Goal: Transaction & Acquisition: Book appointment/travel/reservation

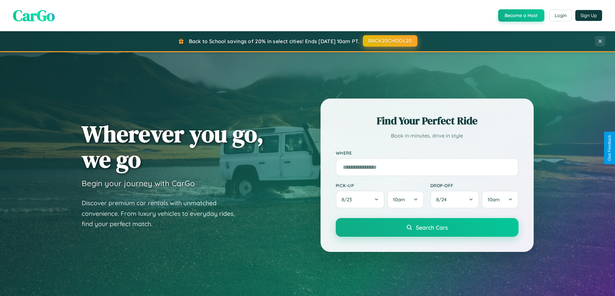
click at [389, 41] on button "BACK2SCHOOL20" at bounding box center [390, 41] width 55 height 12
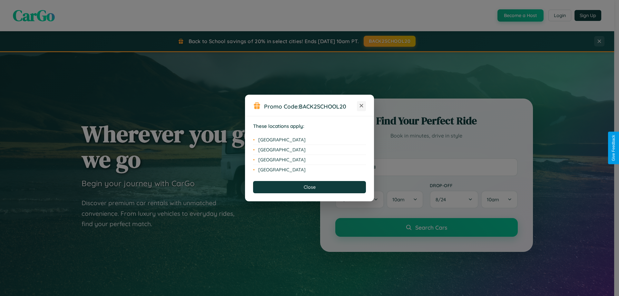
click at [362, 106] on icon at bounding box center [362, 106] width 4 height 4
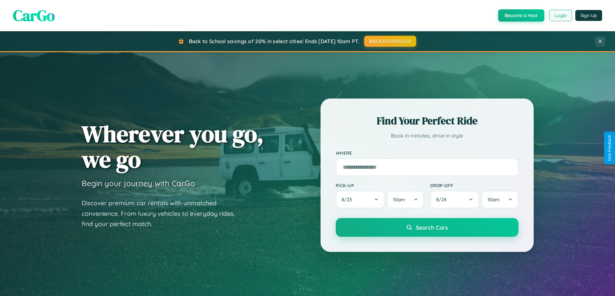
click at [560, 15] on button "Login" at bounding box center [560, 16] width 23 height 12
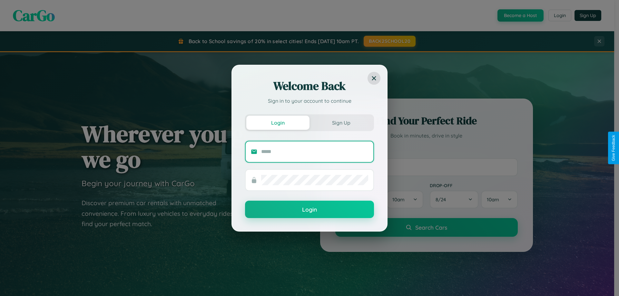
click at [315, 152] on input "text" at bounding box center [314, 152] width 107 height 10
type input "**********"
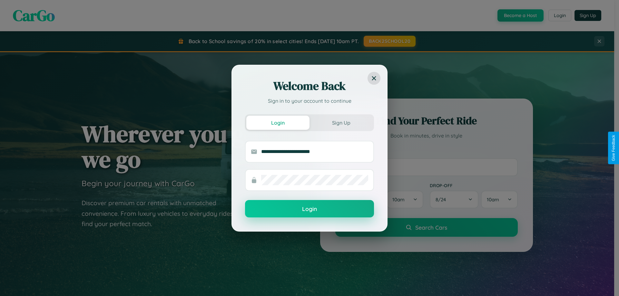
click at [310, 209] on button "Login" at bounding box center [309, 208] width 129 height 17
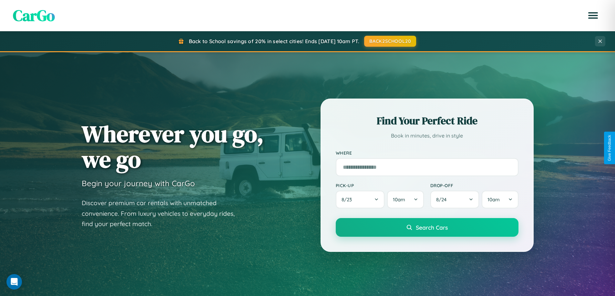
scroll to position [444, 0]
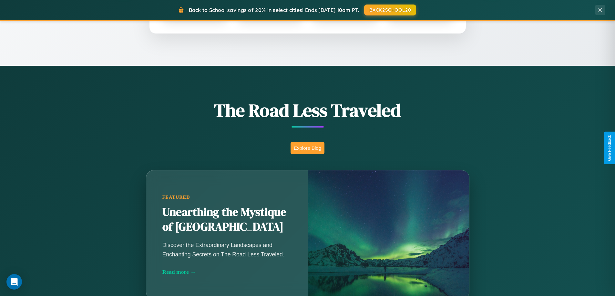
click at [307, 148] on button "Explore Blog" at bounding box center [307, 148] width 34 height 12
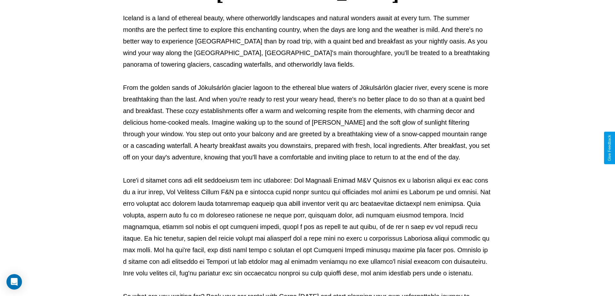
scroll to position [209, 0]
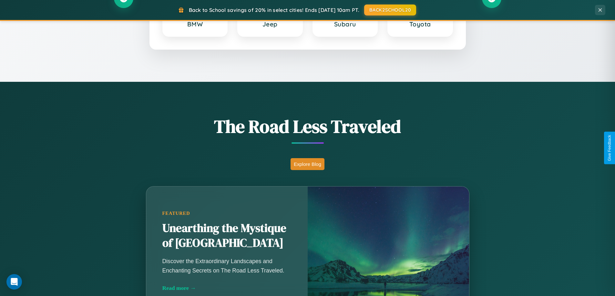
scroll to position [19, 0]
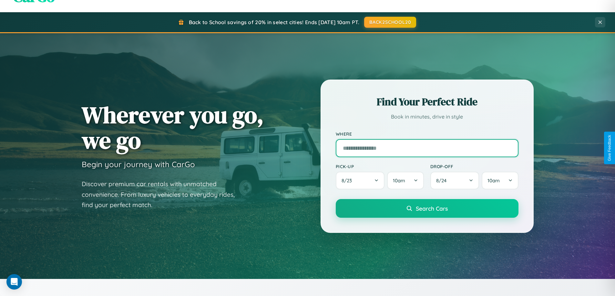
click at [426, 148] on input "text" at bounding box center [427, 148] width 183 height 18
type input "**********"
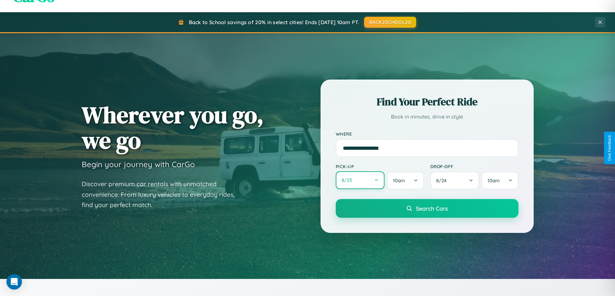
click at [360, 181] on button "8 / 23" at bounding box center [360, 181] width 49 height 18
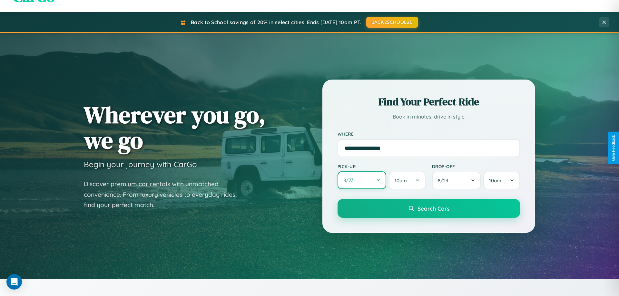
select select "*"
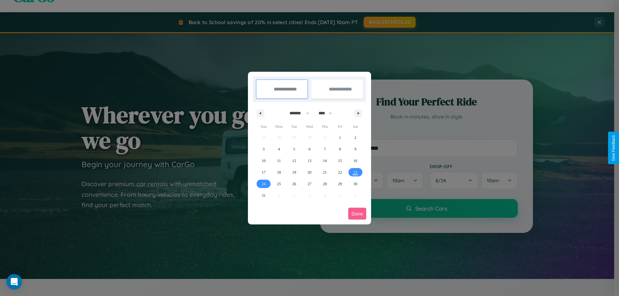
click at [297, 113] on select "******* ******** ***** ***** *** **** **** ****** ********* ******* ******** **…" at bounding box center [298, 113] width 27 height 11
click at [328, 113] on select "**** **** **** **** **** **** **** **** **** **** **** **** **** **** **** ****…" at bounding box center [325, 113] width 19 height 11
select select "****"
click at [294, 149] on span "4" at bounding box center [295, 150] width 2 height 12
type input "**********"
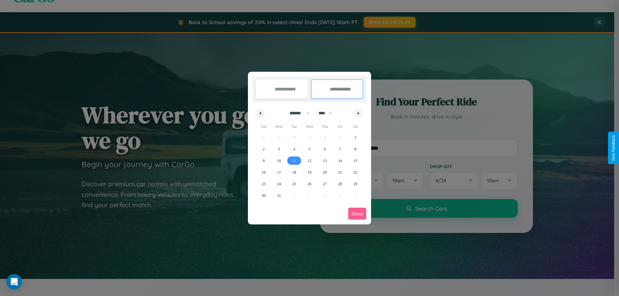
click at [294, 161] on span "11" at bounding box center [295, 161] width 4 height 12
type input "**********"
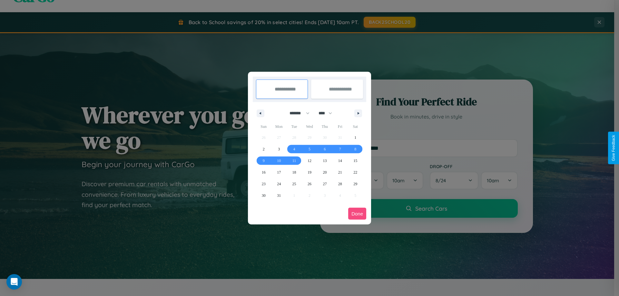
click at [357, 214] on button "Done" at bounding box center [357, 214] width 18 height 12
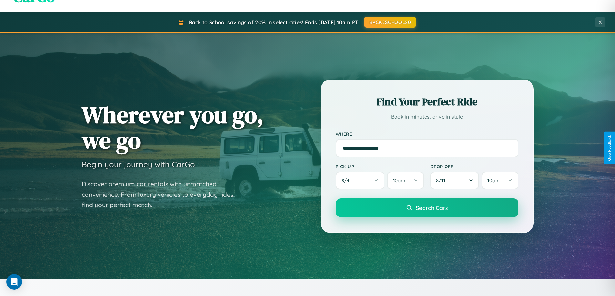
click at [426, 208] on span "Search Cars" at bounding box center [432, 208] width 32 height 7
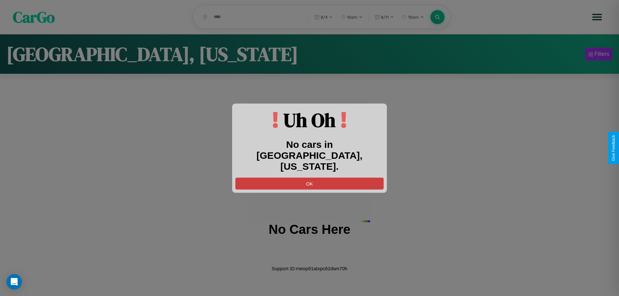
click at [310, 178] on button "OK" at bounding box center [310, 184] width 148 height 12
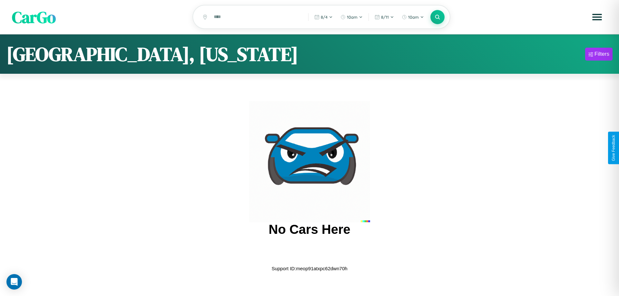
click at [34, 17] on span "CarGo" at bounding box center [34, 17] width 44 height 22
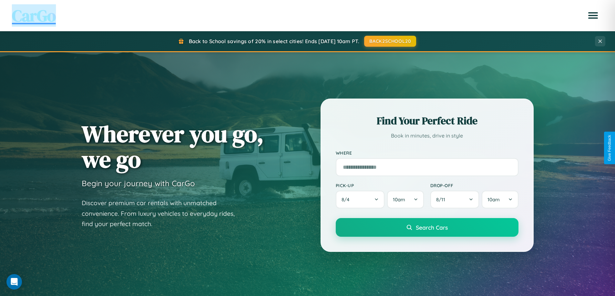
scroll to position [278, 0]
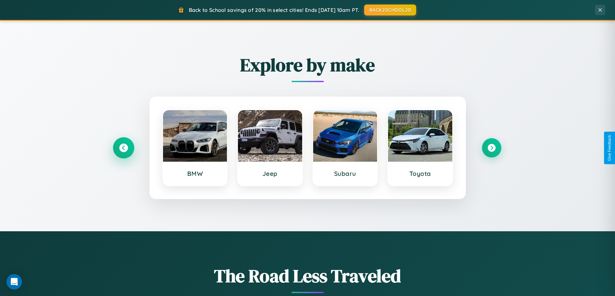
click at [123, 148] on icon at bounding box center [123, 148] width 9 height 9
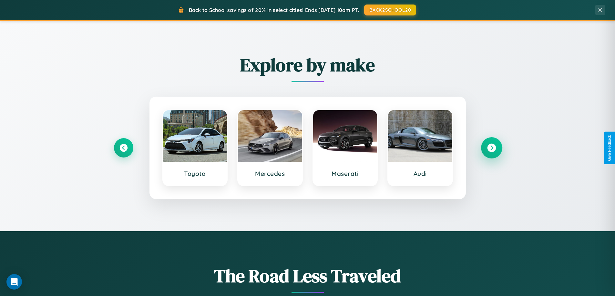
click at [491, 148] on icon at bounding box center [491, 148] width 9 height 9
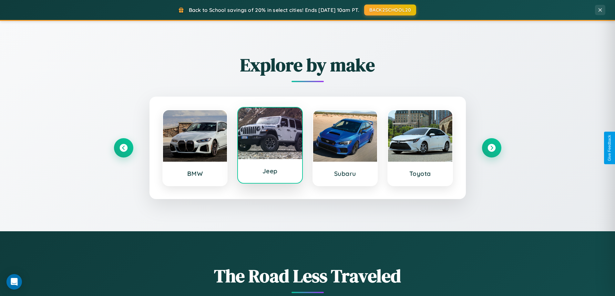
click at [270, 146] on div at bounding box center [270, 134] width 64 height 52
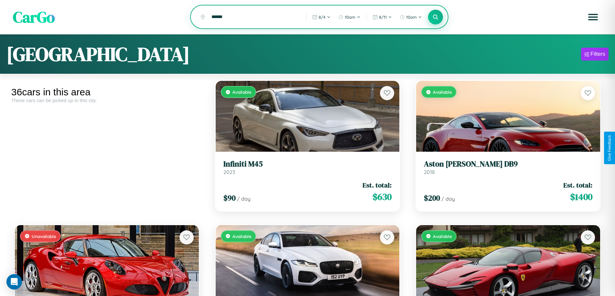
click at [435, 17] on icon at bounding box center [435, 17] width 6 height 6
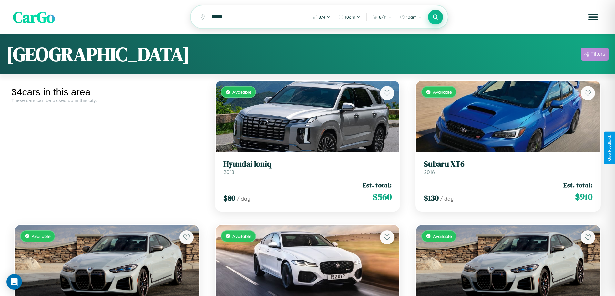
click at [594, 55] on div "Filters" at bounding box center [597, 54] width 15 height 6
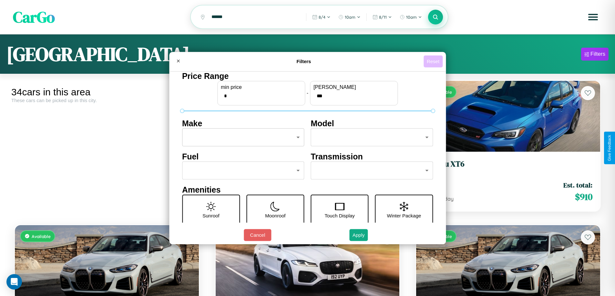
click at [434, 61] on button "Reset" at bounding box center [432, 61] width 19 height 12
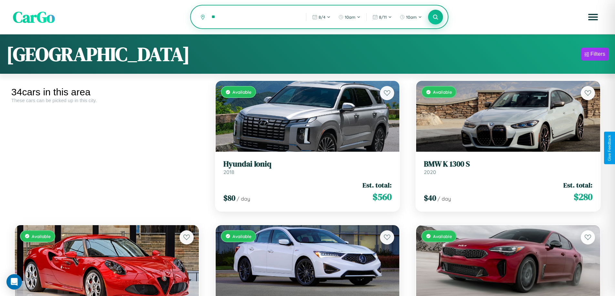
type input "*"
type input "****"
click at [435, 17] on icon at bounding box center [435, 17] width 6 height 6
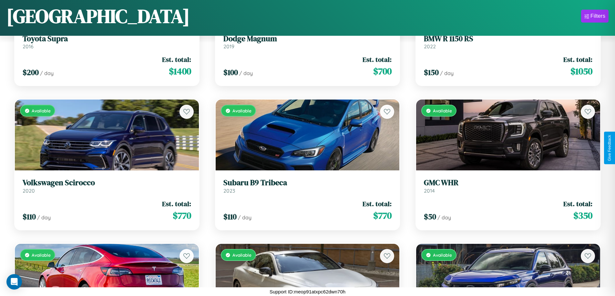
scroll to position [1247, 0]
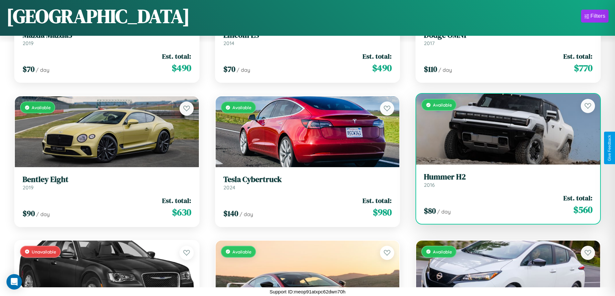
click at [504, 183] on link "Hummer H2 2016" at bounding box center [508, 181] width 168 height 16
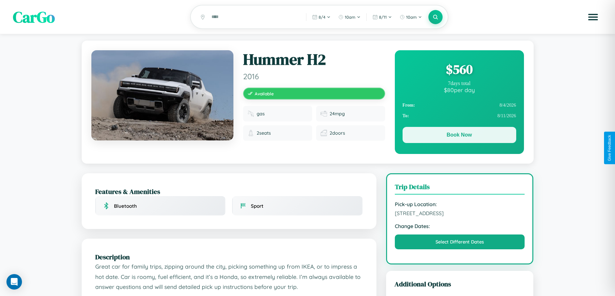
click at [459, 136] on button "Book Now" at bounding box center [459, 135] width 114 height 16
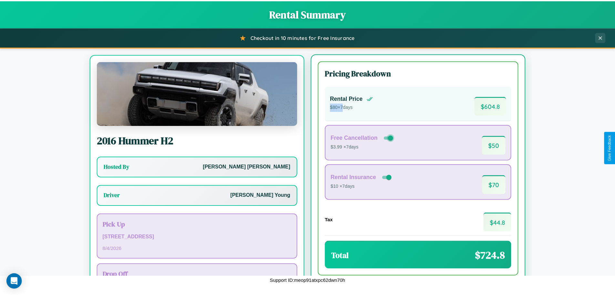
scroll to position [30, 0]
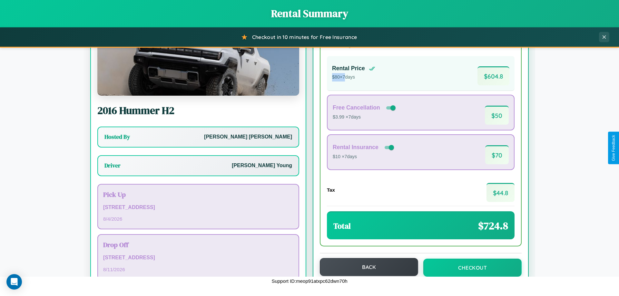
click at [366, 267] on button "Back" at bounding box center [369, 267] width 98 height 18
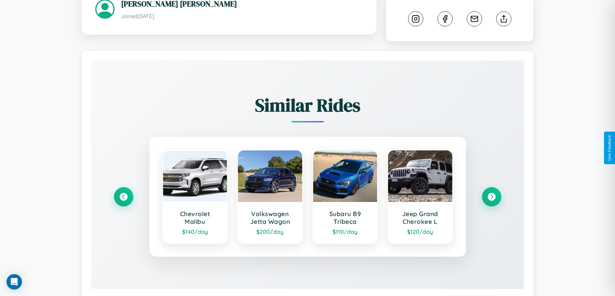
scroll to position [359, 0]
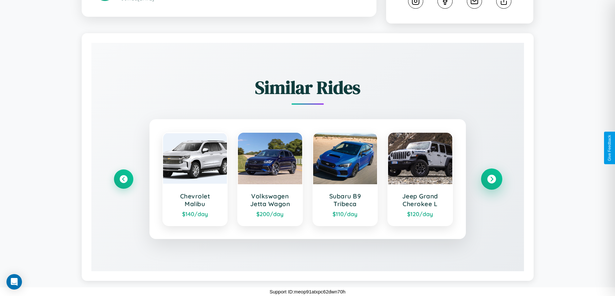
click at [491, 179] on icon at bounding box center [491, 179] width 9 height 9
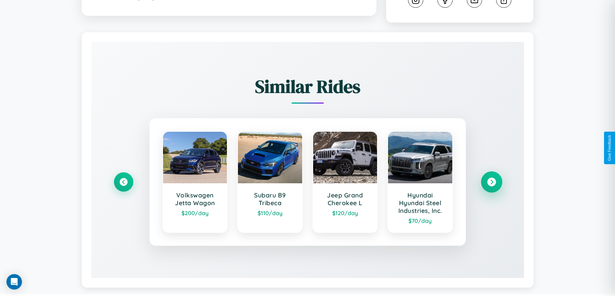
click at [491, 183] on icon at bounding box center [491, 182] width 9 height 9
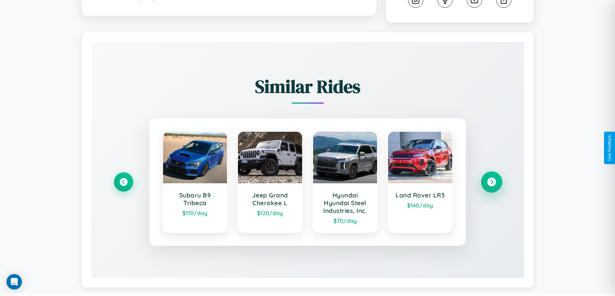
click at [491, 183] on icon at bounding box center [491, 182] width 9 height 9
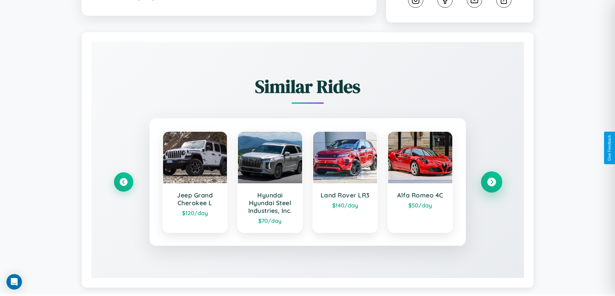
click at [491, 183] on icon at bounding box center [491, 182] width 9 height 9
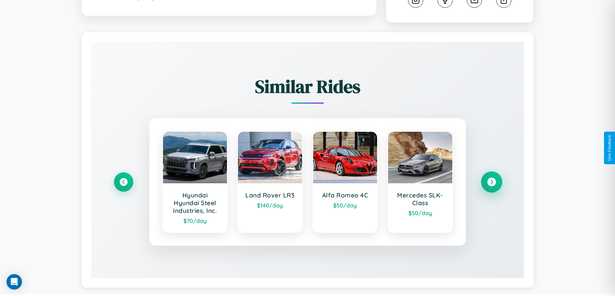
click at [491, 183] on icon at bounding box center [491, 182] width 9 height 9
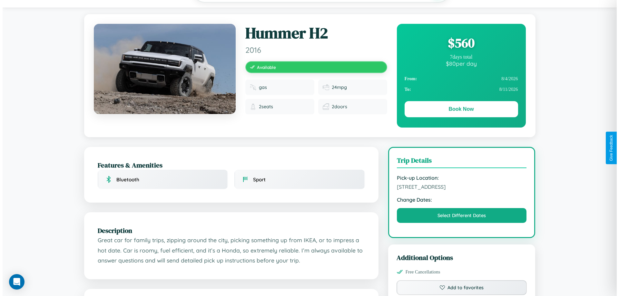
scroll to position [0, 0]
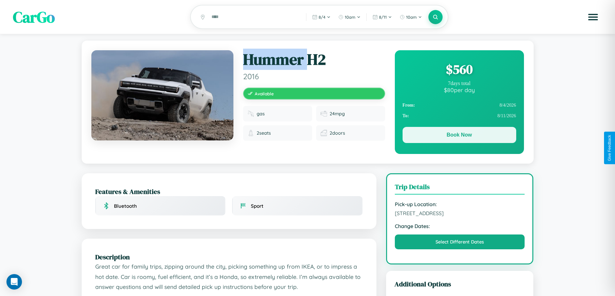
click at [459, 136] on button "Book Now" at bounding box center [459, 135] width 114 height 16
